Goal: Go to known website: Access a specific website the user already knows

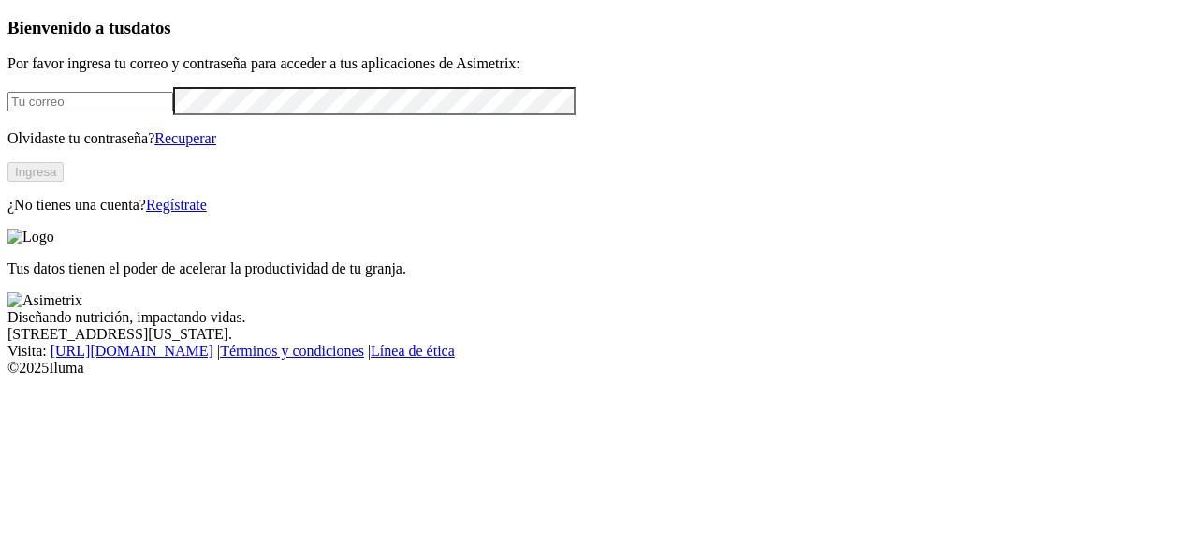
click at [173, 111] on input "email" at bounding box center [90, 102] width 166 height 20
click at [157, 111] on input "[PERSON_NAME].[PERSON_NAME]" at bounding box center [90, 102] width 166 height 20
type input "[PERSON_NAME][EMAIL_ADDRESS][PERSON_NAME][DOMAIN_NAME]"
click input "submit" at bounding box center [0, 0] width 0 height 0
